Goal: Information Seeking & Learning: Learn about a topic

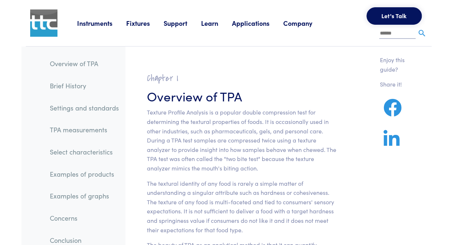
click at [215, 25] on link "Learn" at bounding box center [216, 23] width 31 height 9
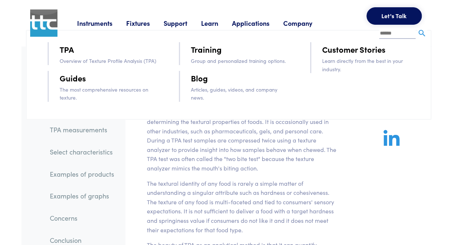
click at [200, 60] on p "Group and personalized training options." at bounding box center [240, 61] width 99 height 8
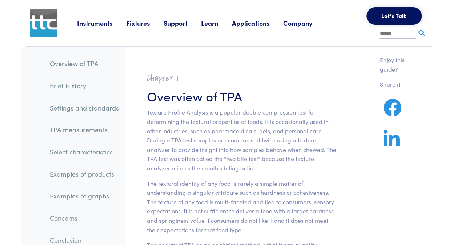
click at [200, 51] on section at bounding box center [241, 55] width 224 height 17
click at [212, 27] on link "Learn" at bounding box center [216, 23] width 31 height 9
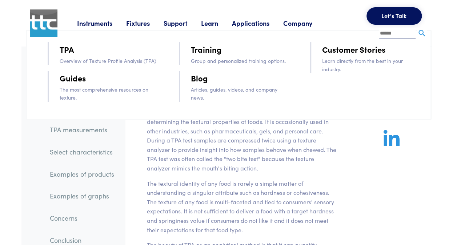
click at [205, 46] on link "Training" at bounding box center [206, 49] width 31 height 13
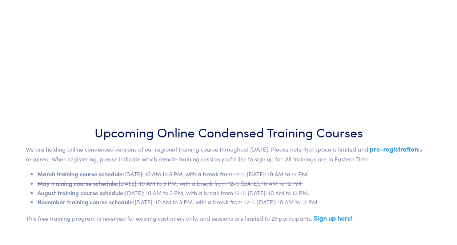
scroll to position [250, 0]
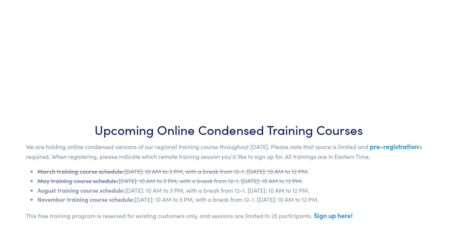
drag, startPoint x: 217, startPoint y: 161, endPoint x: 221, endPoint y: 185, distance: 23.6
drag, startPoint x: 221, startPoint y: 185, endPoint x: 176, endPoint y: 185, distance: 45.1
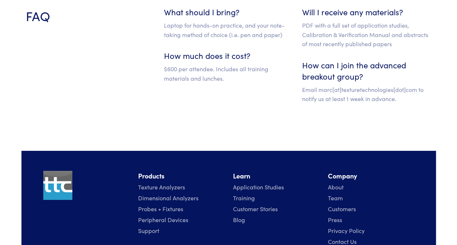
scroll to position [1153, 0]
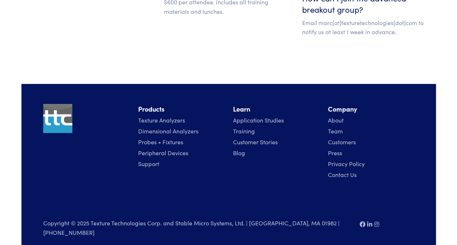
click at [238, 133] on link "Training" at bounding box center [244, 131] width 22 height 8
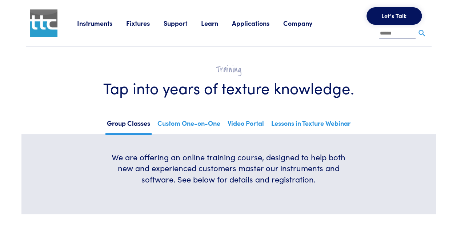
click at [123, 128] on link "Group Classes" at bounding box center [128, 126] width 46 height 18
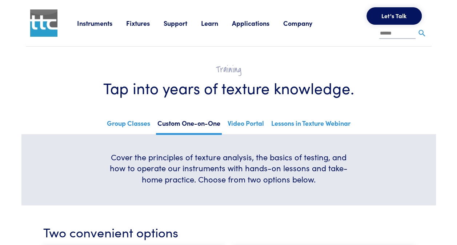
drag, startPoint x: 187, startPoint y: 138, endPoint x: 187, endPoint y: 34, distance: 103.6
click at [291, 23] on link "Company" at bounding box center [304, 23] width 43 height 9
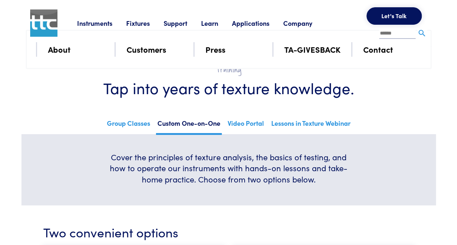
click at [268, 23] on link "Applications" at bounding box center [257, 23] width 51 height 9
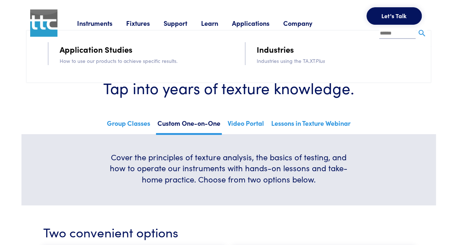
click at [234, 24] on link "Applications" at bounding box center [257, 23] width 51 height 9
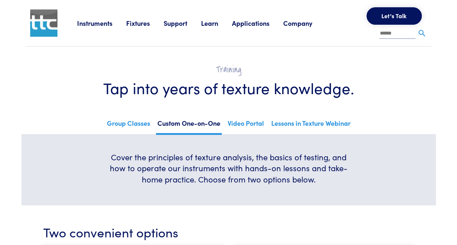
click at [222, 25] on link "Learn" at bounding box center [216, 23] width 31 height 9
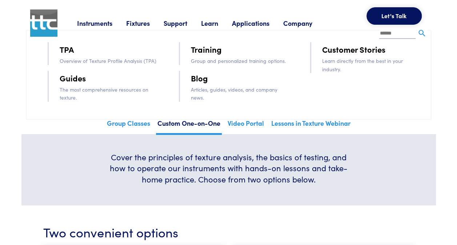
click at [171, 27] on link "Support" at bounding box center [182, 23] width 37 height 9
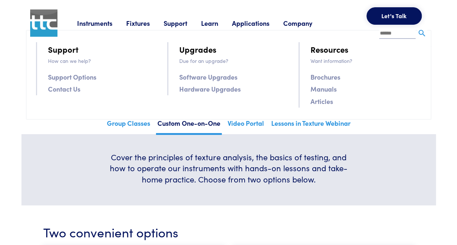
click at [205, 25] on link "Learn" at bounding box center [216, 23] width 31 height 9
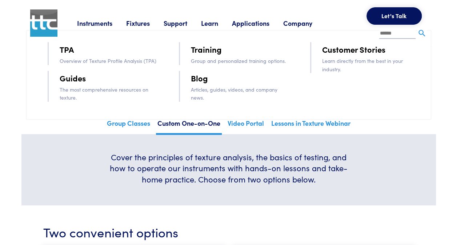
click at [71, 48] on link "TPA" at bounding box center [67, 49] width 14 height 13
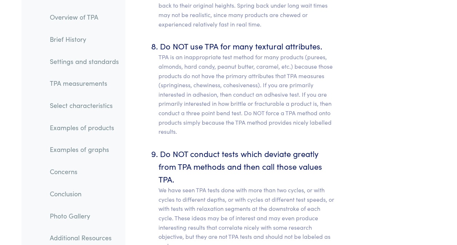
scroll to position [4750, 0]
